Goal: Task Accomplishment & Management: Manage account settings

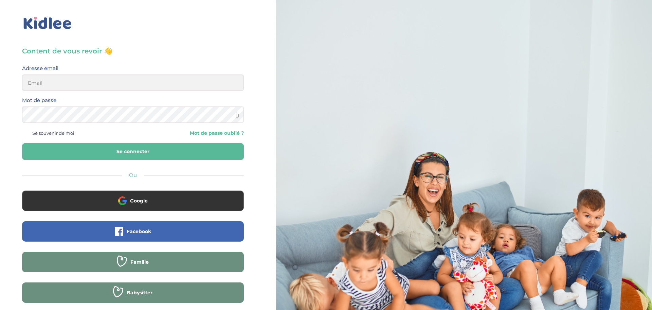
click at [65, 48] on h3 "Content de vous revoir 👋" at bounding box center [133, 51] width 222 height 10
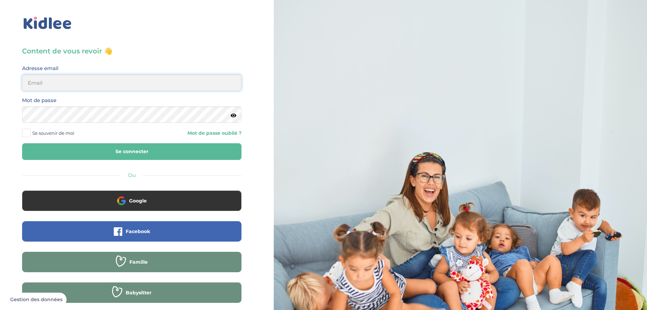
click at [65, 86] on input "email" at bounding box center [132, 82] width 220 height 16
type input "antoine.Cuenin@gmail.Com"
click at [22, 143] on button "Se connecter" at bounding box center [132, 151] width 220 height 17
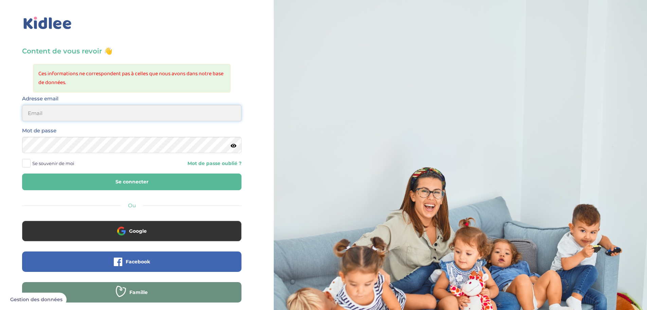
click at [61, 110] on input "email" at bounding box center [132, 113] width 220 height 16
type input "antoine.Cuenin@gmail.Com"
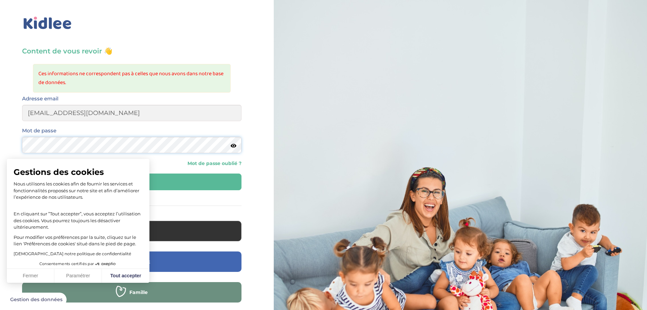
click at [22, 173] on button "Se connecter" at bounding box center [132, 181] width 220 height 17
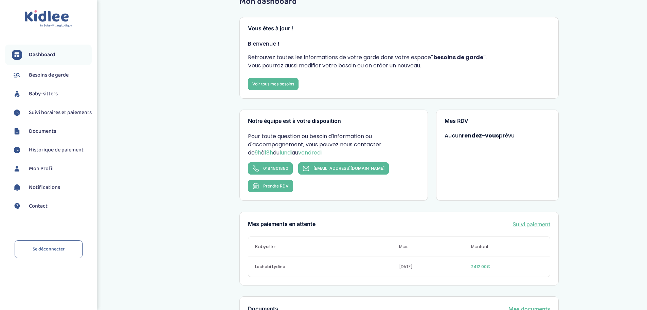
scroll to position [34, 0]
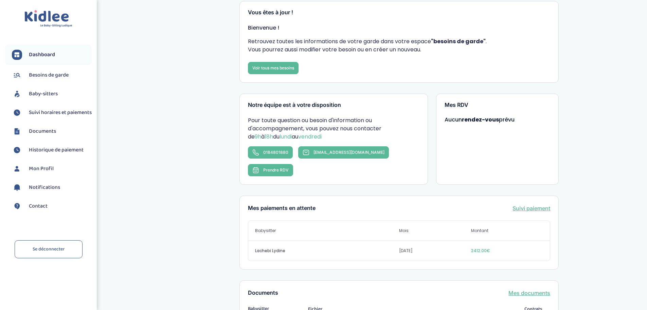
click at [527, 204] on link "Suivi paiement" at bounding box center [532, 208] width 38 height 8
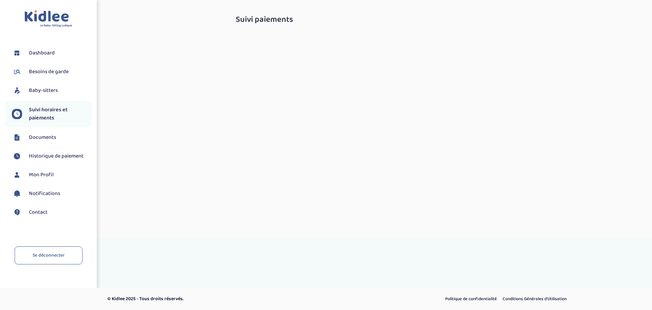
select select "septembre 2025"
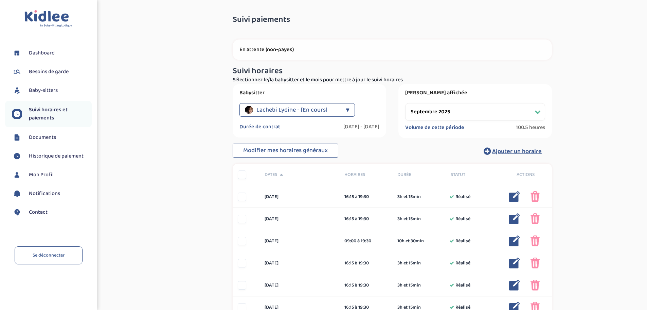
click at [70, 154] on span "Historique de paiement" at bounding box center [56, 156] width 55 height 8
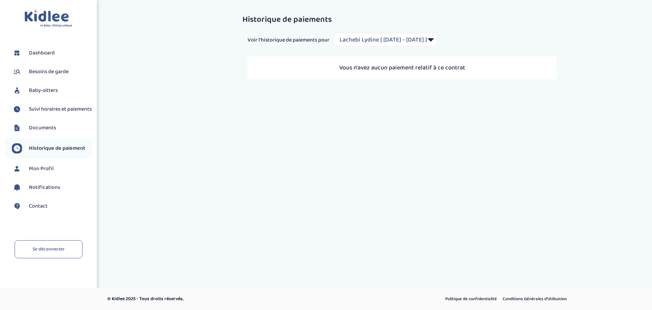
select select "2038"
click at [60, 110] on span "Suivi horaires et paiements" at bounding box center [60, 109] width 63 height 8
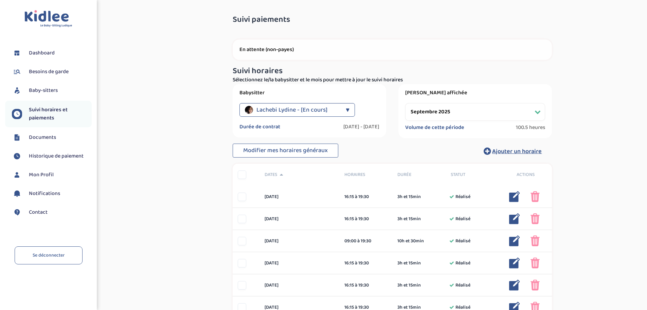
select select "septembre 2025"
click at [74, 151] on li "Historique de paiement" at bounding box center [48, 155] width 87 height 17
click at [39, 52] on span "Dashboard" at bounding box center [42, 53] width 26 height 8
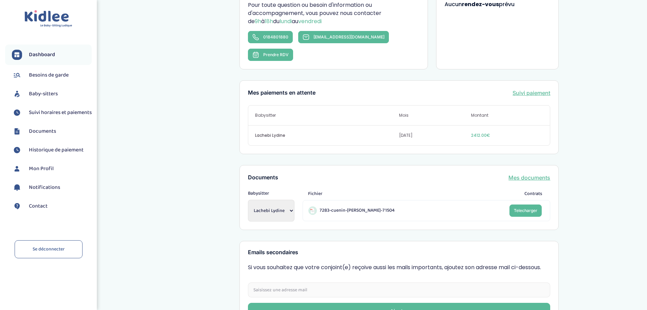
scroll to position [58, 0]
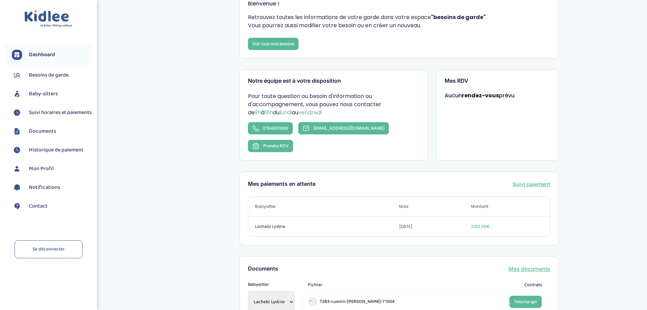
click at [480, 223] on span "2412.00€" at bounding box center [507, 226] width 72 height 6
click at [484, 216] on div "Lachebi Lydine sept. 2025 2412.00€" at bounding box center [399, 226] width 302 height 20
click at [485, 216] on div "Lachebi Lydine sept. 2025 2412.00€" at bounding box center [399, 226] width 302 height 20
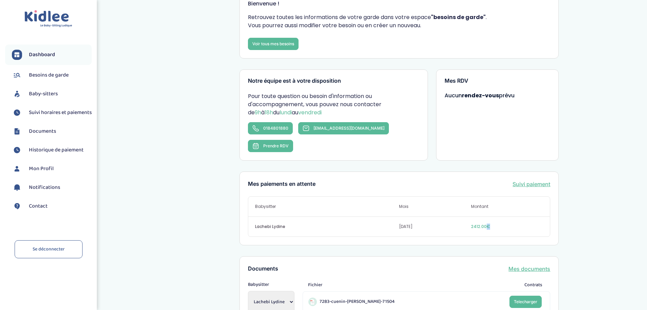
click at [485, 216] on div "Lachebi Lydine sept. 2025 2412.00€" at bounding box center [399, 226] width 302 height 20
click at [533, 180] on link "Suivi paiement" at bounding box center [532, 184] width 38 height 8
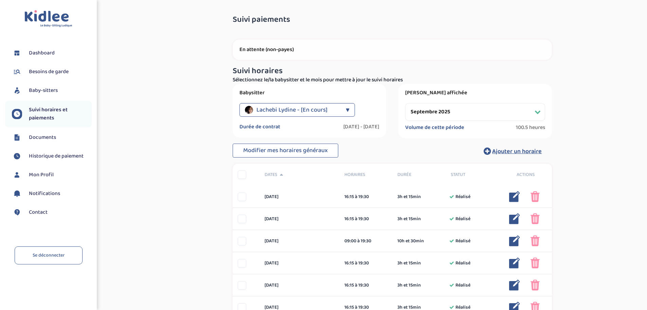
select select "septembre 2025"
click at [275, 48] on p "En attente (non-payes)" at bounding box center [393, 49] width 306 height 7
click at [278, 52] on p "En attente (non-payes)" at bounding box center [393, 49] width 306 height 7
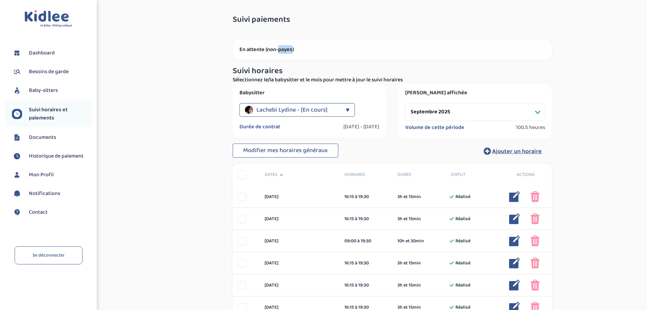
click at [278, 52] on p "En attente (non-payes)" at bounding box center [393, 49] width 306 height 7
click at [347, 112] on div "▼" at bounding box center [348, 110] width 4 height 14
click at [347, 110] on div "▼" at bounding box center [348, 110] width 4 height 14
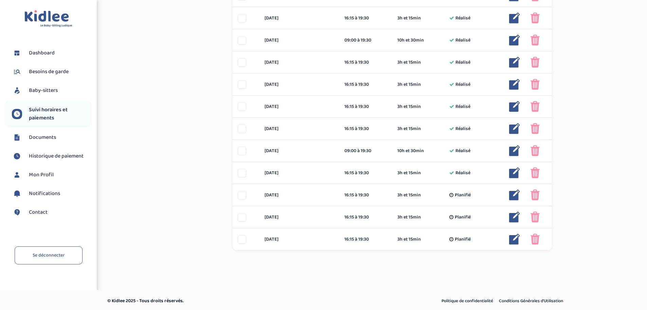
scroll to position [423, 0]
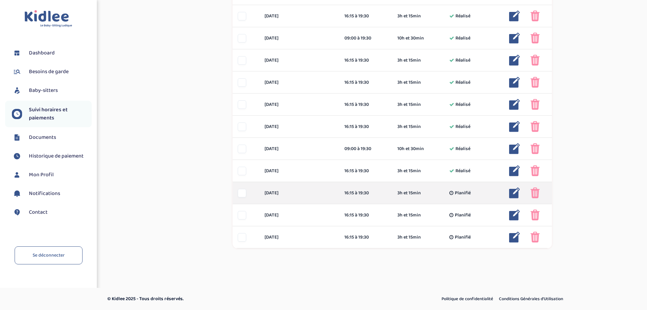
click at [454, 194] on div "Planifié" at bounding box center [472, 192] width 53 height 7
click at [453, 194] on icon at bounding box center [452, 193] width 4 height 7
click at [359, 191] on div "16:15 à 19:30" at bounding box center [366, 192] width 43 height 7
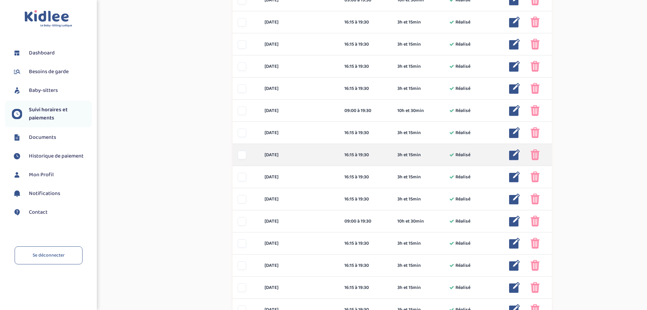
scroll to position [321, 0]
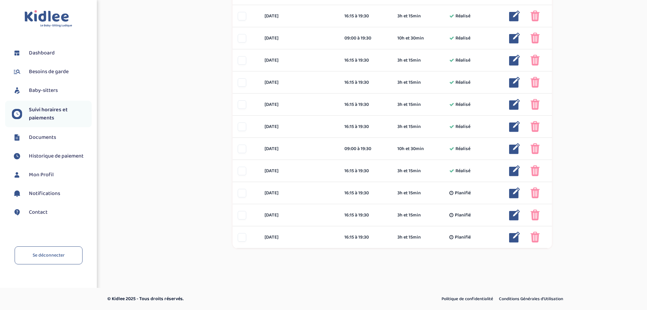
drag, startPoint x: 179, startPoint y: 79, endPoint x: 175, endPoint y: 133, distance: 53.8
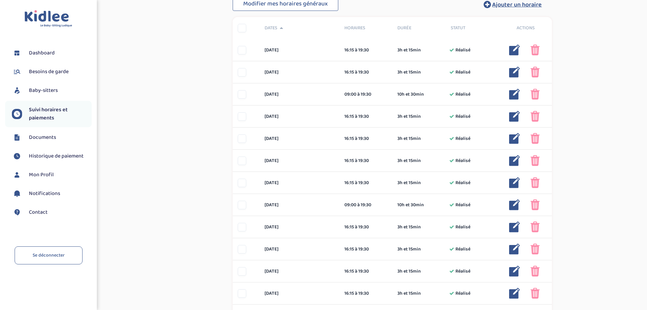
drag, startPoint x: 177, startPoint y: 142, endPoint x: 177, endPoint y: 84, distance: 57.8
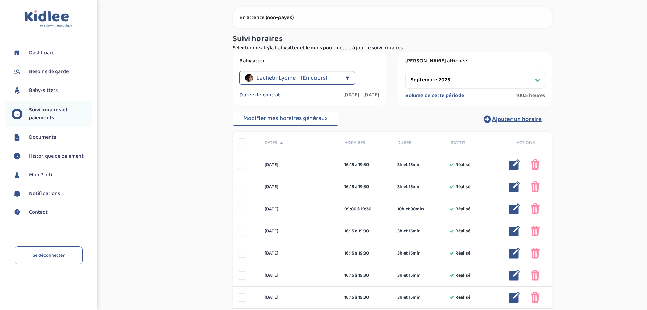
scroll to position [28, 0]
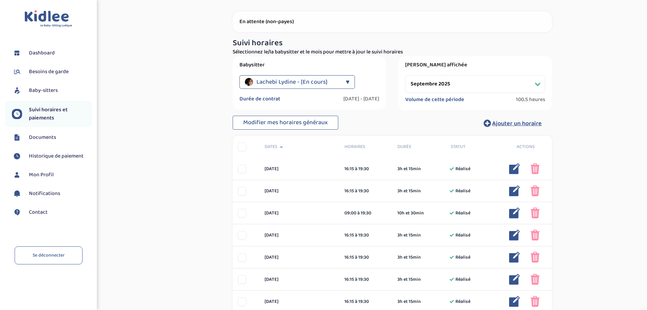
click at [65, 132] on li "Documents" at bounding box center [48, 137] width 87 height 17
click at [58, 141] on link "Documents" at bounding box center [52, 137] width 80 height 10
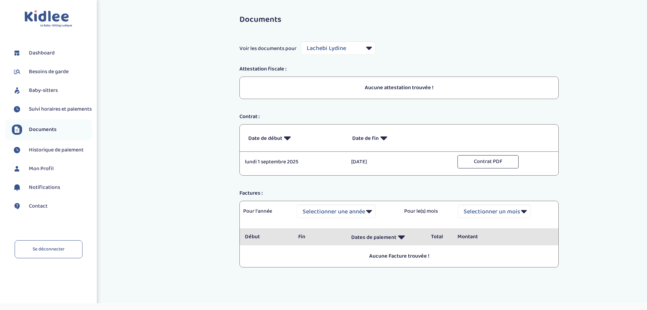
select select "24912"
click at [71, 154] on span "Historique de paiement" at bounding box center [56, 150] width 55 height 8
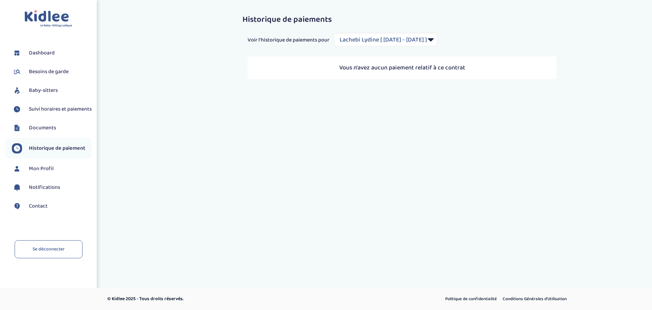
select select "2038"
click at [426, 69] on p "Vous n'avez aucun paiement relatif à ce contrat" at bounding box center [403, 67] width 296 height 9
click at [42, 173] on span "Mon Profil" at bounding box center [41, 168] width 25 height 8
click at [66, 145] on li "Historique de paiement" at bounding box center [48, 148] width 87 height 20
click at [57, 174] on link "Mon Profil" at bounding box center [52, 168] width 80 height 10
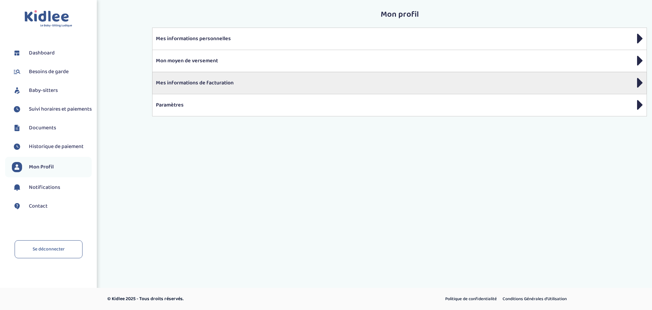
click at [199, 83] on p "Mes informations de facturation" at bounding box center [400, 83] width 488 height 8
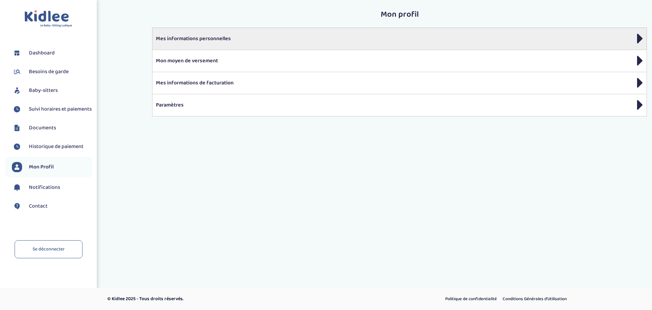
click at [206, 40] on p "Mes informations personnelles" at bounding box center [400, 39] width 488 height 8
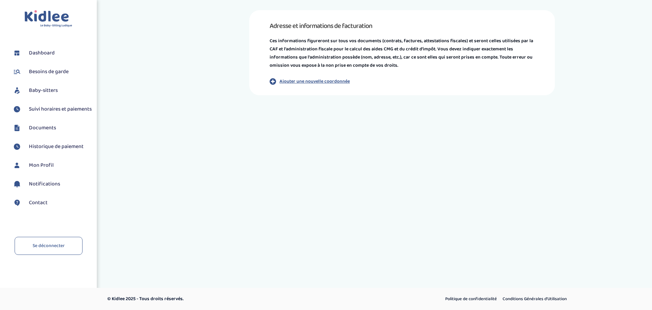
drag, startPoint x: 346, startPoint y: 59, endPoint x: 351, endPoint y: 60, distance: 4.5
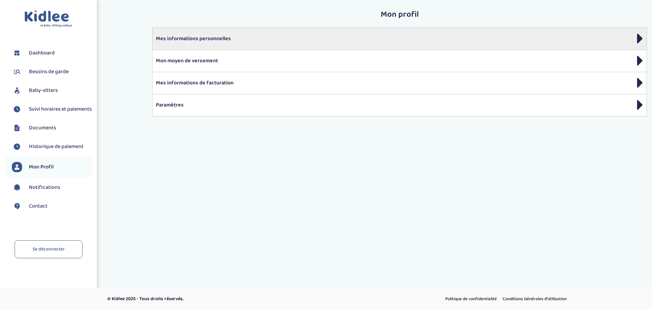
click at [166, 29] on div "Mes informations personnelles" at bounding box center [399, 39] width 495 height 22
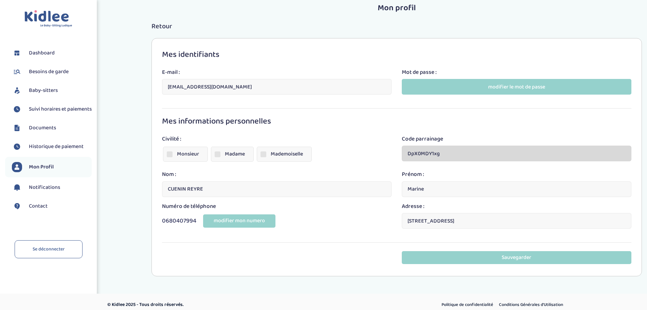
scroll to position [13, 0]
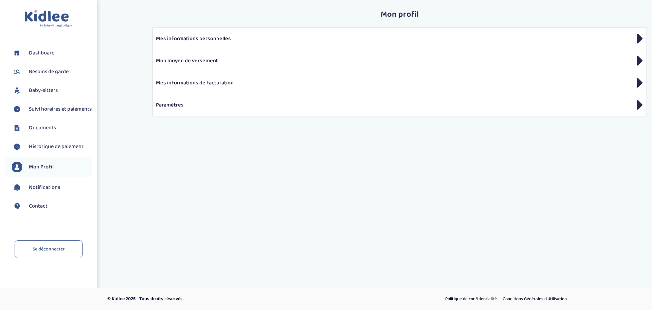
click at [246, 62] on p "Mon moyen de versement" at bounding box center [400, 61] width 488 height 8
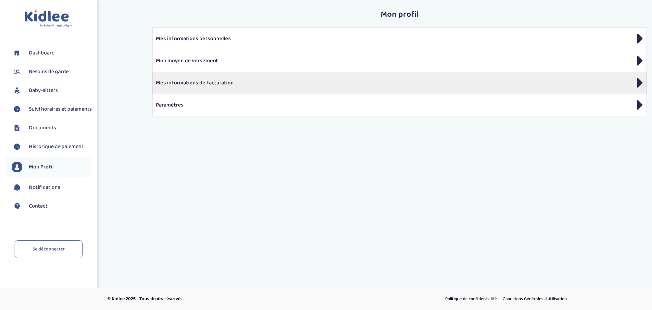
click at [204, 80] on p "Mes informations de facturation" at bounding box center [400, 83] width 488 height 8
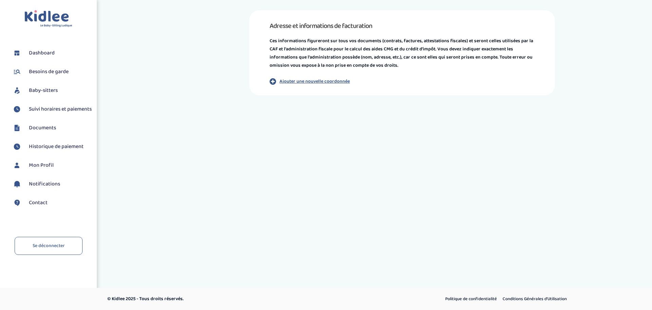
click at [293, 81] on p "Ajouter une nouvelle coordonnée" at bounding box center [315, 81] width 70 height 7
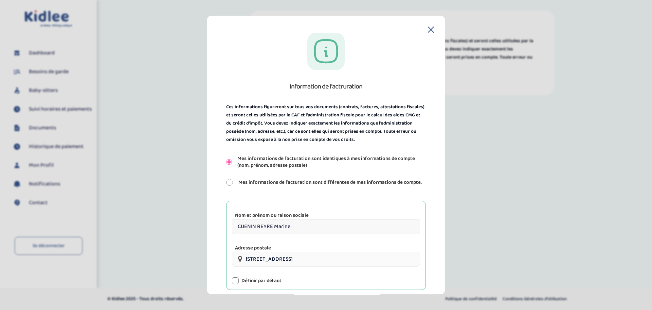
scroll to position [58, 0]
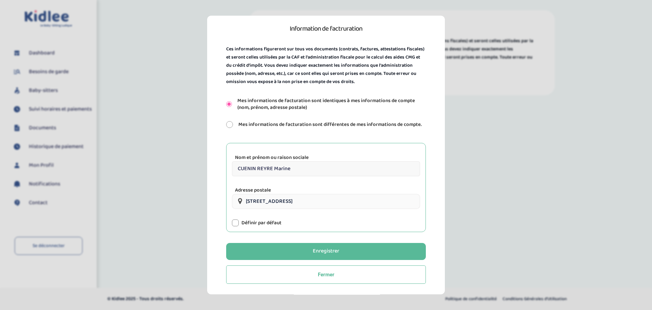
click at [252, 221] on label "Définir par défaut" at bounding box center [262, 222] width 40 height 7
click at [237, 224] on div at bounding box center [235, 222] width 7 height 7
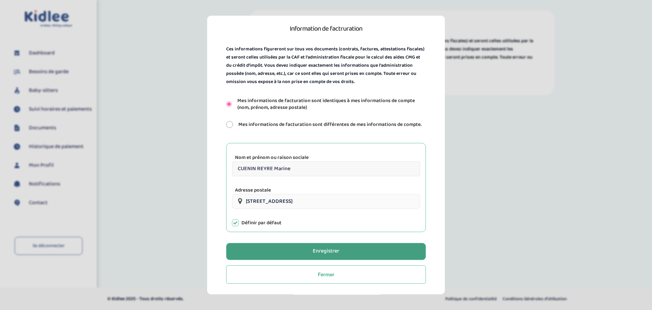
click at [314, 253] on div "Enregistrer" at bounding box center [326, 251] width 27 height 8
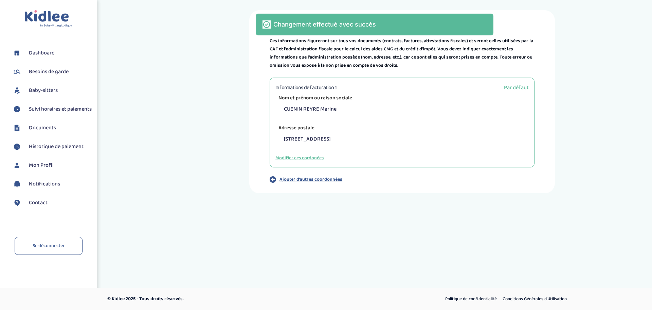
click at [49, 147] on li "Historique de paiement" at bounding box center [48, 146] width 87 height 17
click at [46, 169] on span "Mon Profil" at bounding box center [41, 165] width 25 height 8
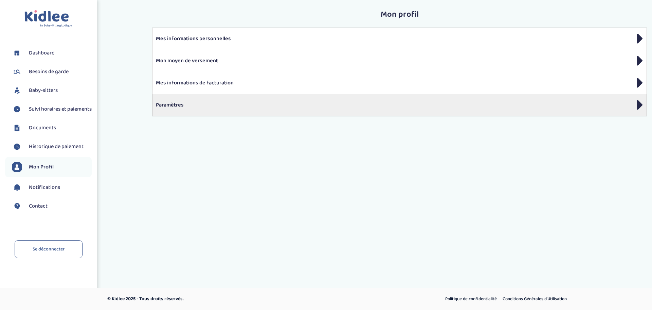
click at [238, 103] on p "Paramètres" at bounding box center [400, 105] width 488 height 8
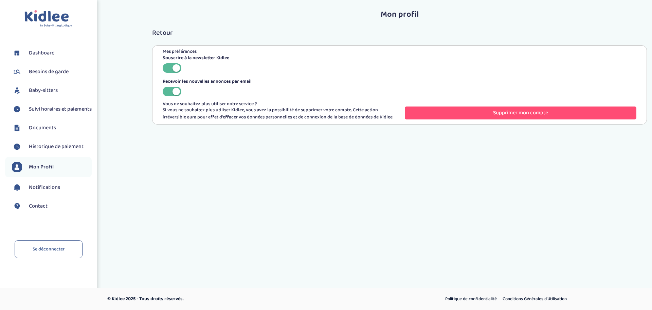
click at [62, 58] on link "Dashboard" at bounding box center [52, 53] width 80 height 10
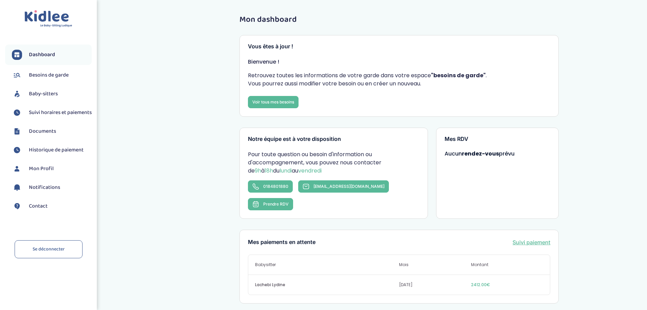
click at [205, 99] on div "Mon dashboard Vous êtes à jour ! Bienvenue ! Retrouvez toutes les informations …" at bounding box center [400, 246] width 496 height 472
click at [40, 75] on span "Besoins de garde" at bounding box center [49, 75] width 40 height 8
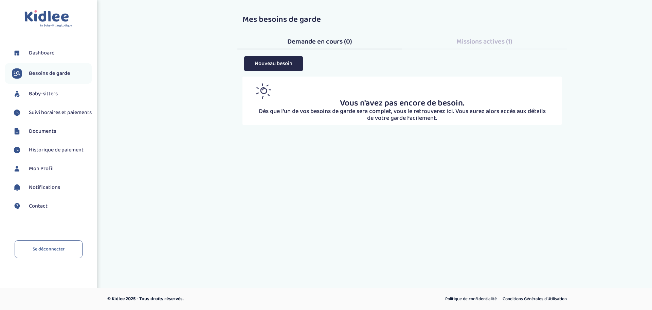
click at [67, 94] on link "Baby-sitters" at bounding box center [52, 94] width 80 height 10
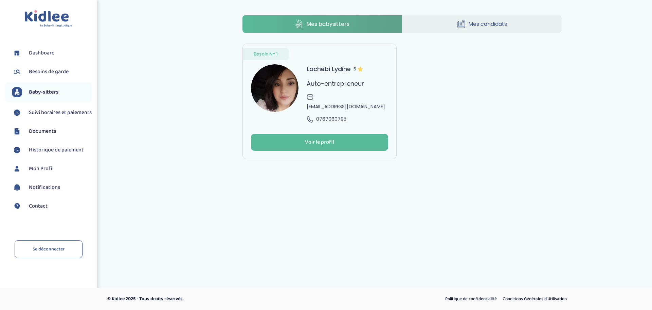
click at [49, 116] on span "Suivi horaires et paiements" at bounding box center [60, 112] width 63 height 8
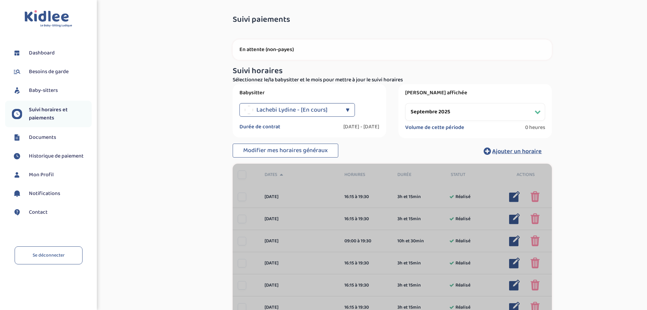
select select "septembre 2025"
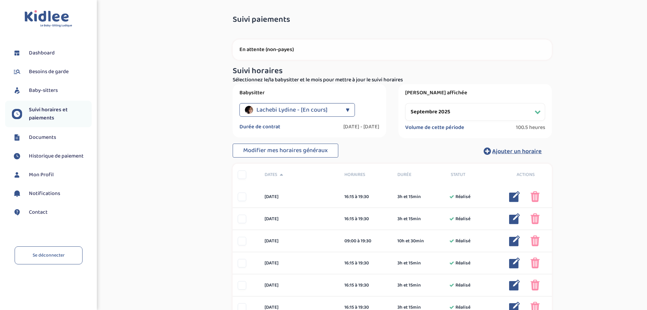
click at [53, 52] on span "Dashboard" at bounding box center [42, 53] width 26 height 8
